Goal: Navigation & Orientation: Understand site structure

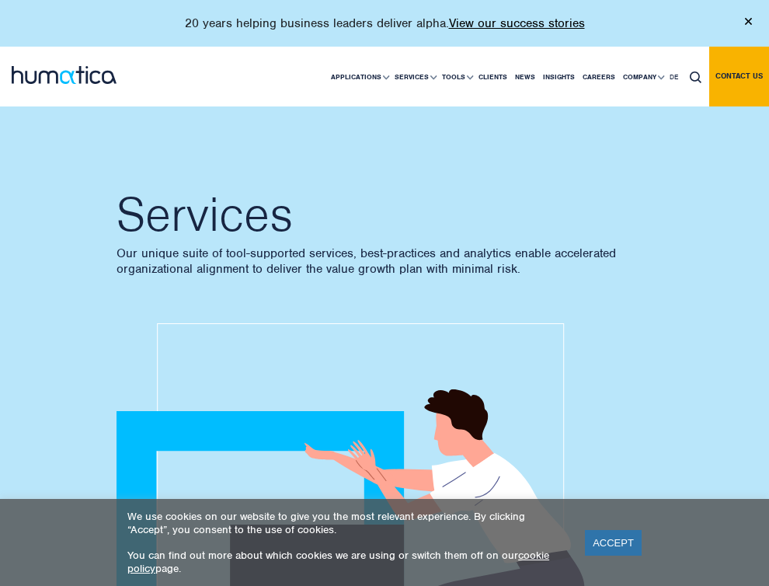
scroll to position [1384, 0]
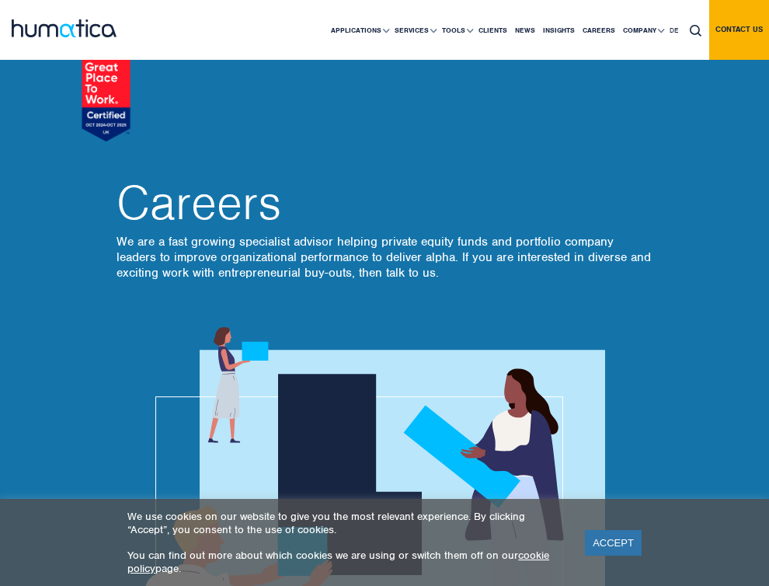
scroll to position [4299, 0]
